Goal: Information Seeking & Learning: Learn about a topic

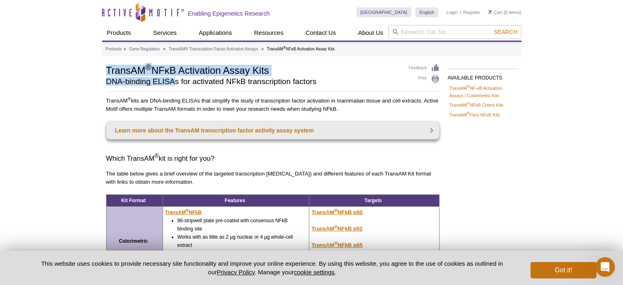
drag, startPoint x: 104, startPoint y: 67, endPoint x: 174, endPoint y: 79, distance: 70.6
click at [174, 79] on div "AVAILABLE PRODUCTS TransAM ® NF-κB Activation Assays | Colorimetric Kits TransA…" at bounding box center [311, 254] width 419 height 383
copy div "TransAM ® NFκB Activation Assay Kits DNA-binding ELISA"
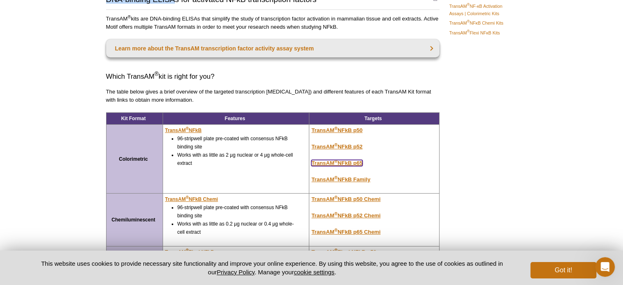
click at [323, 162] on u "TransAM ® NFkB p65" at bounding box center [336, 163] width 51 height 6
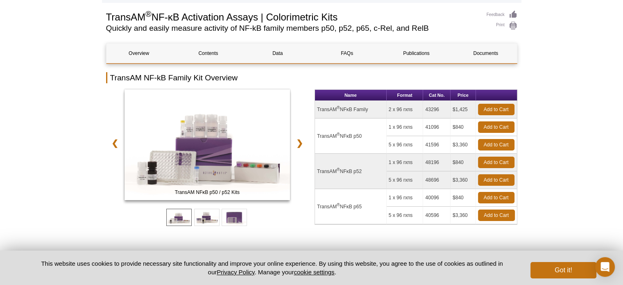
scroll to position [82, 0]
